Goal: Find specific page/section: Find specific page/section

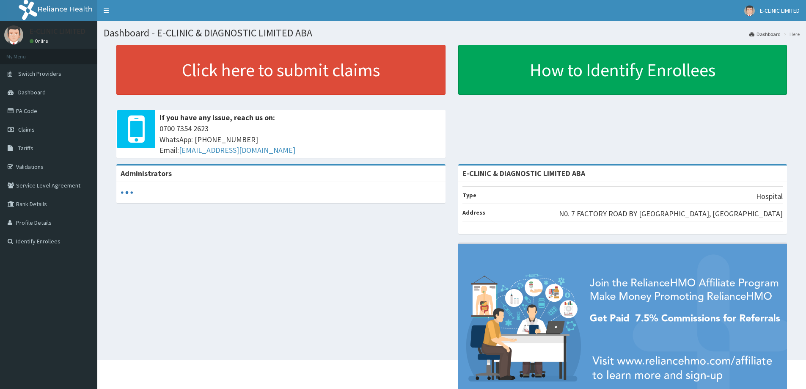
click at [30, 145] on span "Tariffs" at bounding box center [25, 148] width 15 height 8
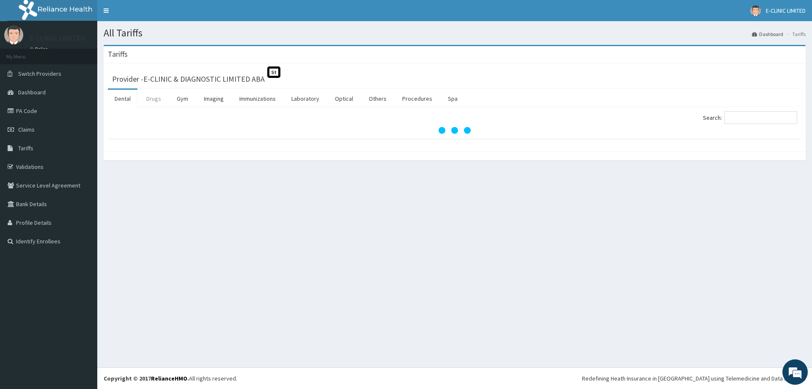
click at [149, 101] on link "Drugs" at bounding box center [154, 99] width 28 height 18
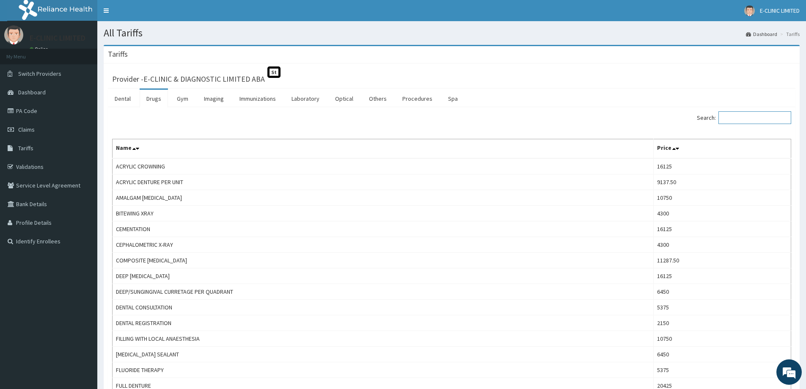
click at [732, 116] on input "Search:" at bounding box center [754, 117] width 73 height 13
click at [734, 119] on input "Search:" at bounding box center [754, 117] width 73 height 13
click at [731, 117] on input "Search:" at bounding box center [754, 117] width 73 height 13
click at [731, 118] on input "Search:" at bounding box center [754, 117] width 73 height 13
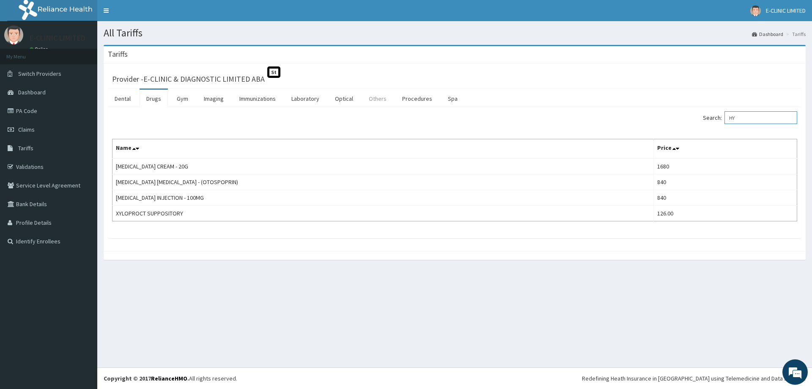
type input "H"
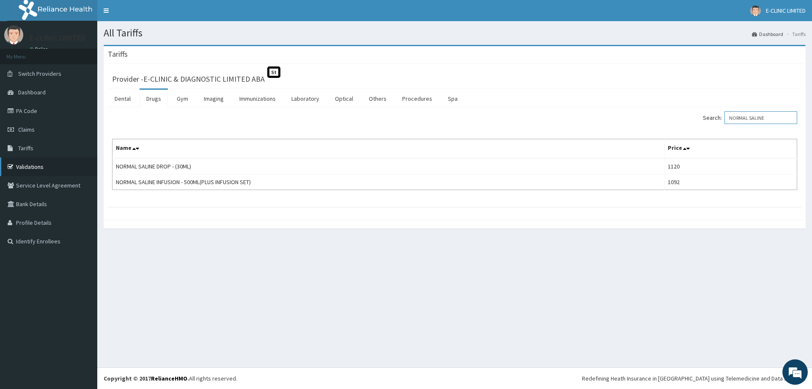
type input "NORMAL SALINE"
click at [42, 168] on link "Validations" at bounding box center [48, 166] width 97 height 19
